Goal: Information Seeking & Learning: Check status

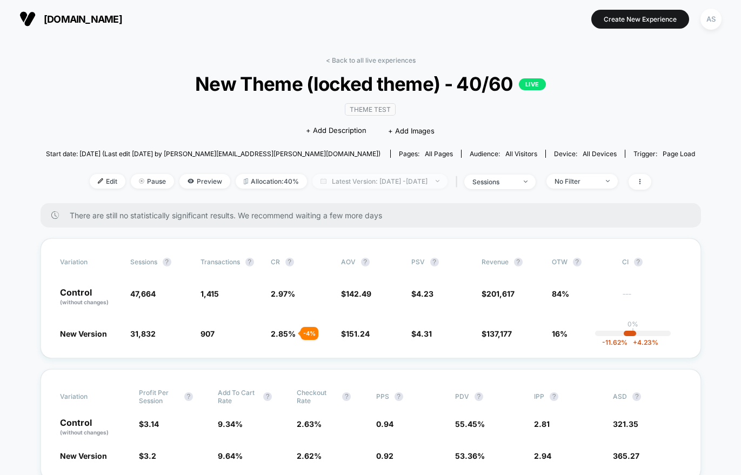
click at [435, 183] on span "Latest Version: [DATE] - [DATE]" at bounding box center [380, 181] width 135 height 15
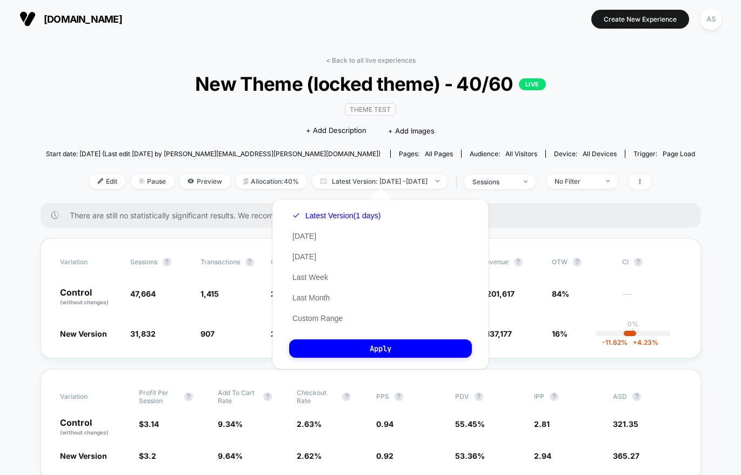
click at [381, 230] on div "Latest Version (1 days) [DATE] [DATE] Last Week Last Month Custom Range" at bounding box center [336, 267] width 95 height 123
click at [309, 233] on button "[DATE]" at bounding box center [304, 236] width 30 height 10
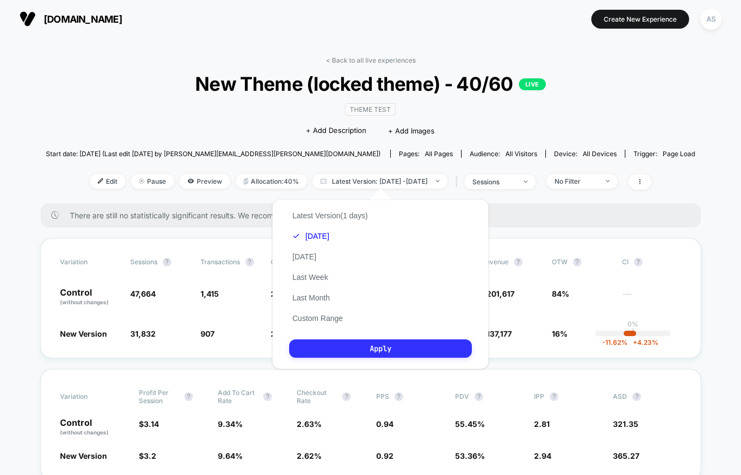
click at [348, 342] on button "Apply" at bounding box center [380, 349] width 183 height 18
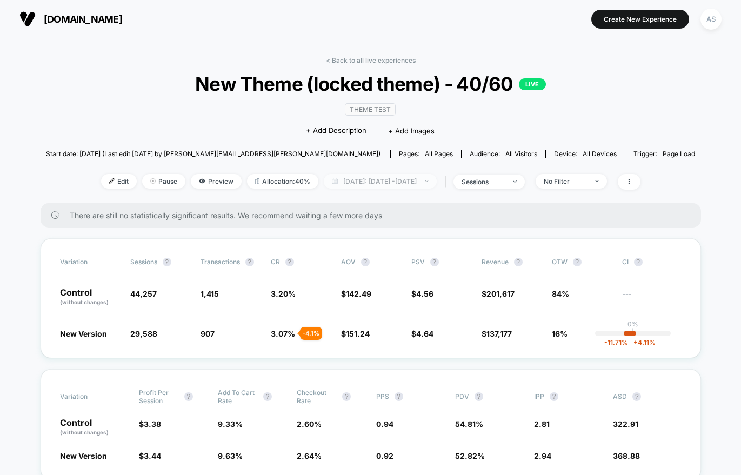
click at [424, 175] on span "[DATE]: [DATE] - [DATE]" at bounding box center [380, 181] width 113 height 15
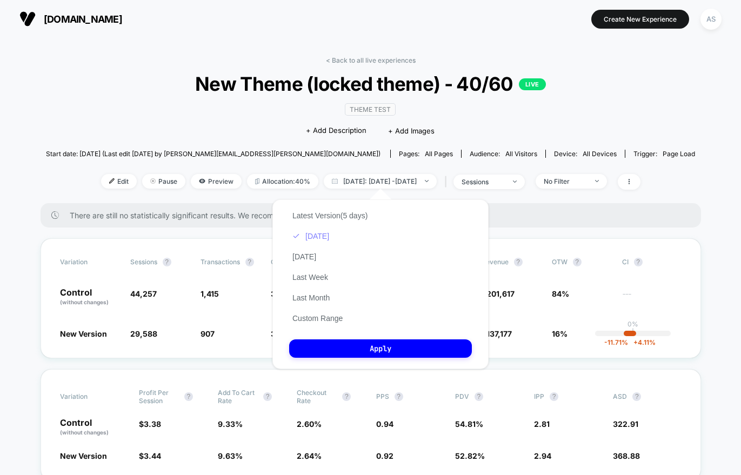
click at [320, 234] on button "[DATE]" at bounding box center [310, 236] width 43 height 10
click at [343, 348] on button "Apply" at bounding box center [380, 349] width 183 height 18
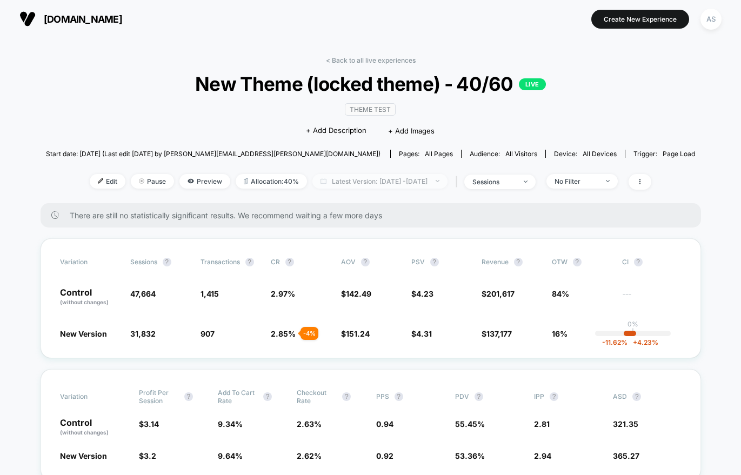
click at [447, 179] on span "Latest Version: Aug 7, 2025 - Aug 11, 2025" at bounding box center [380, 181] width 135 height 15
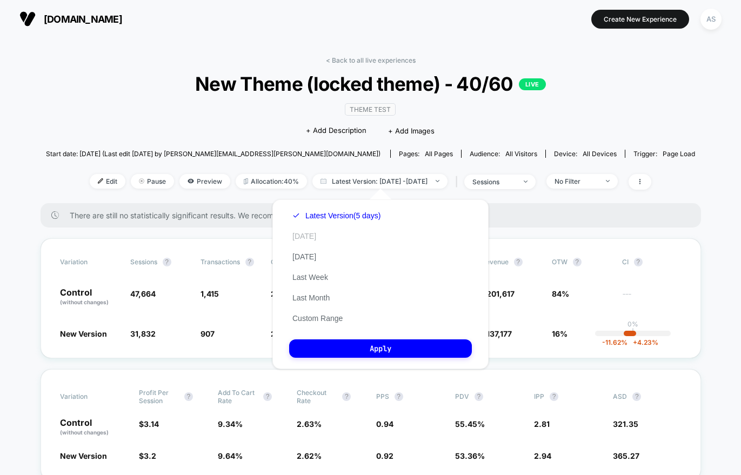
click at [298, 232] on button "[DATE]" at bounding box center [304, 236] width 30 height 10
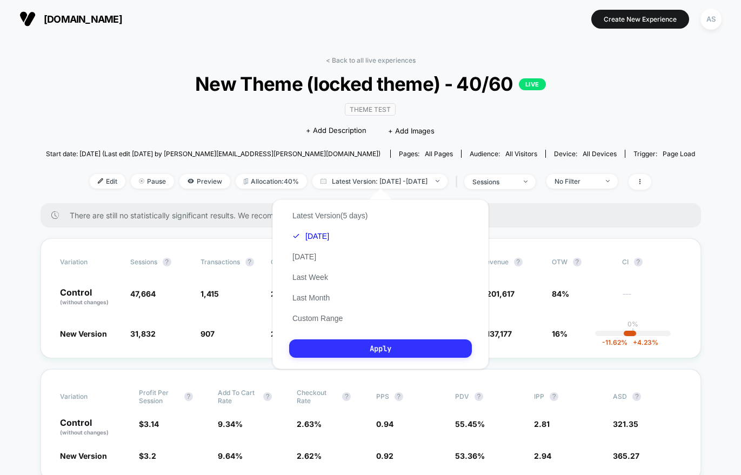
click at [341, 342] on button "Apply" at bounding box center [380, 349] width 183 height 18
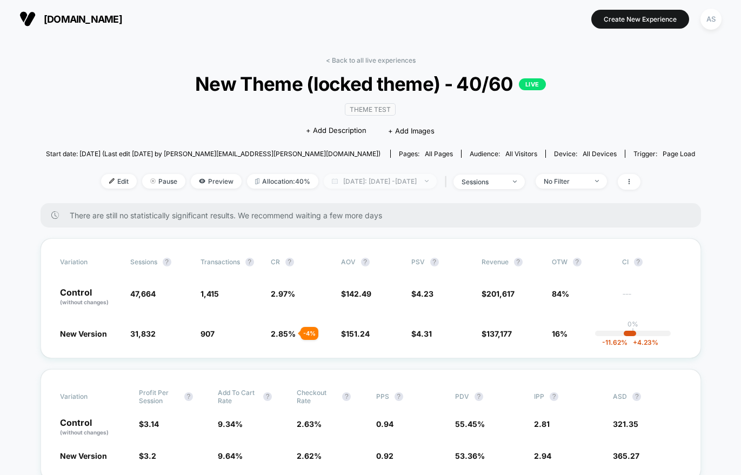
click at [368, 175] on span "Today: Aug 7, 2025 - Aug 12, 2025" at bounding box center [380, 181] width 113 height 15
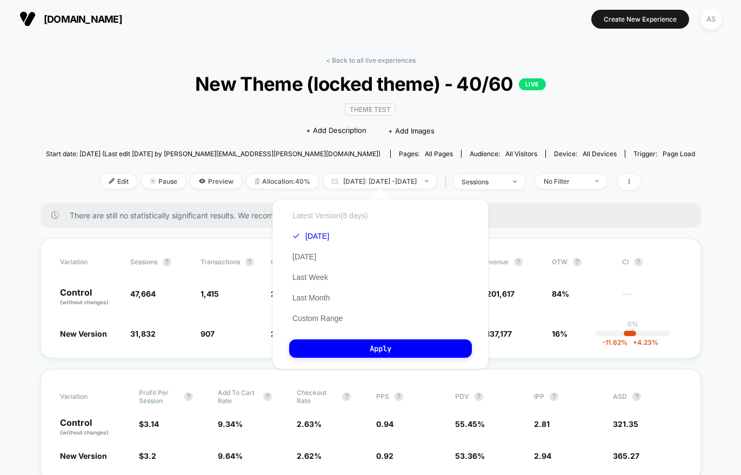
click at [322, 218] on button "Latest Version (6 days)" at bounding box center [330, 216] width 82 height 10
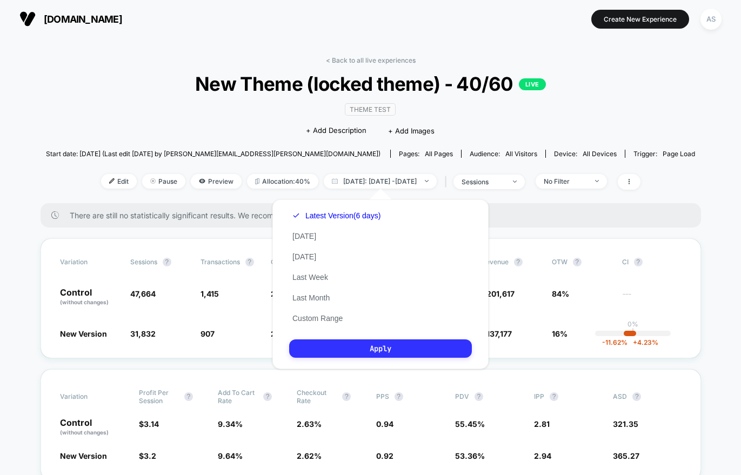
click at [335, 352] on button "Apply" at bounding box center [380, 349] width 183 height 18
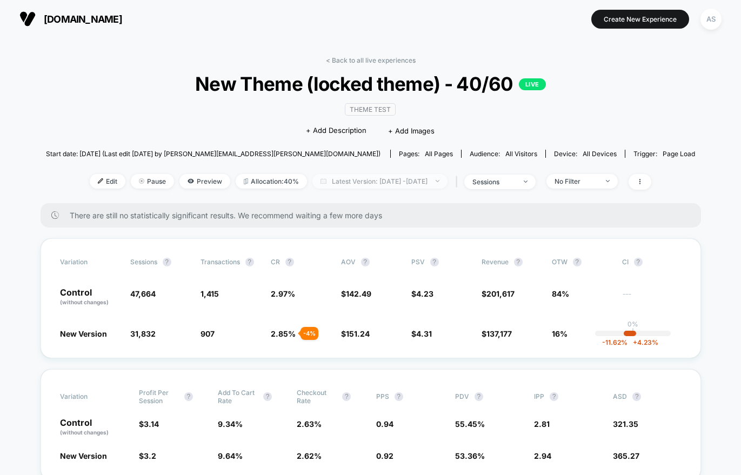
click at [349, 178] on span "Latest Version: Aug 7, 2025 - Aug 11, 2025" at bounding box center [380, 181] width 135 height 15
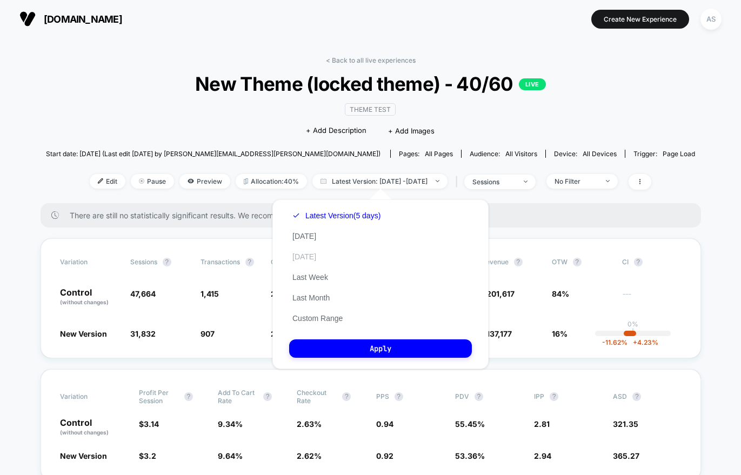
click at [307, 257] on button "[DATE]" at bounding box center [304, 257] width 30 height 10
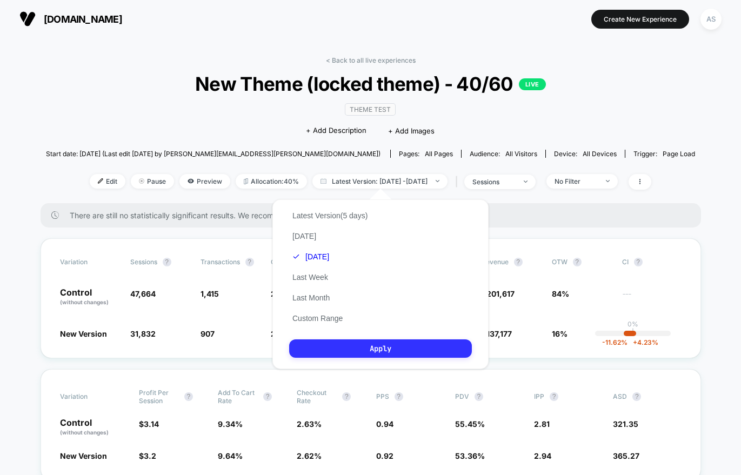
click at [352, 354] on button "Apply" at bounding box center [380, 349] width 183 height 18
